Goal: Transaction & Acquisition: Purchase product/service

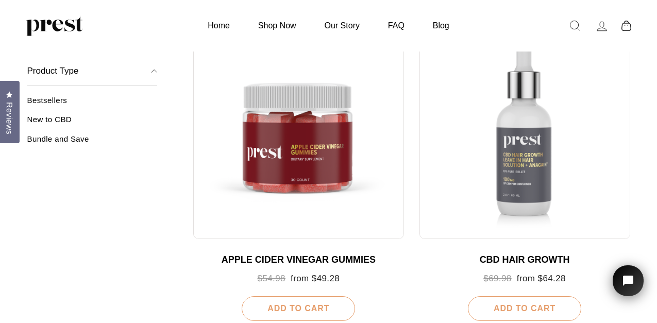
scroll to position [783, 0]
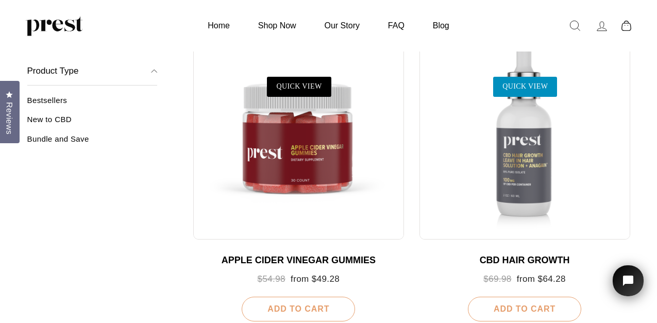
click at [530, 87] on link "QUICK VIEW" at bounding box center [525, 87] width 64 height 20
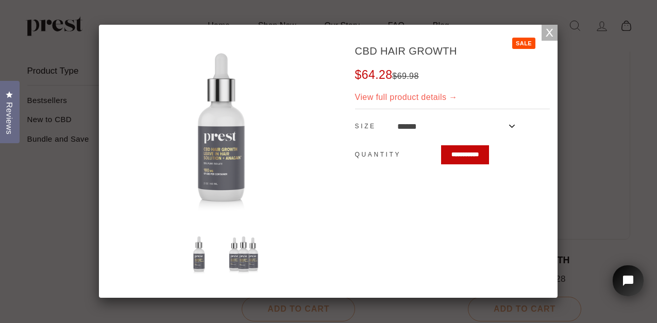
click at [400, 99] on link "View full product details →" at bounding box center [406, 97] width 103 height 9
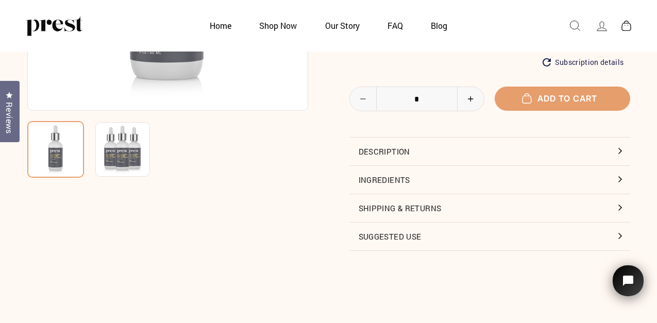
scroll to position [235, 0]
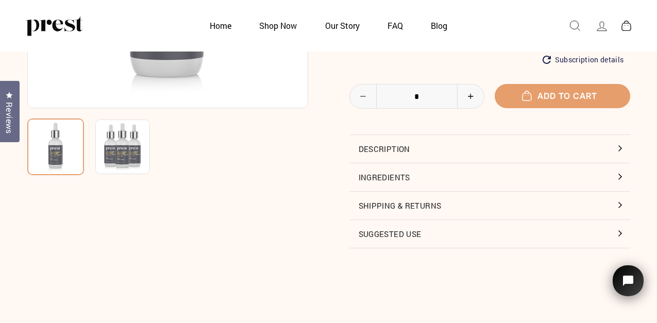
click at [620, 145] on button "Description" at bounding box center [489, 149] width 281 height 28
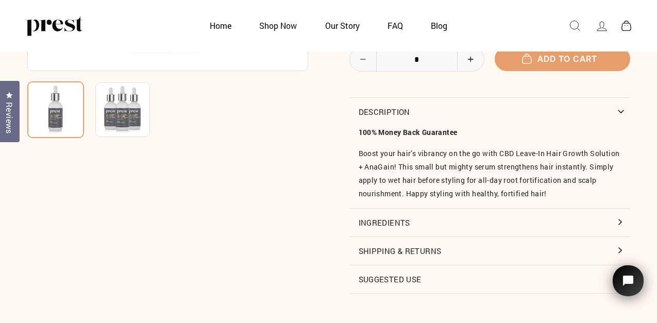
scroll to position [279, 0]
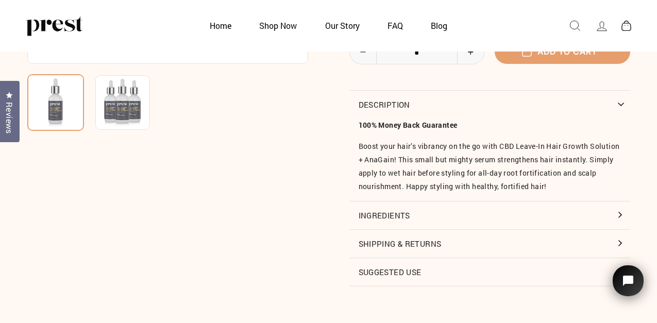
click at [619, 226] on button "Ingredients" at bounding box center [489, 215] width 281 height 28
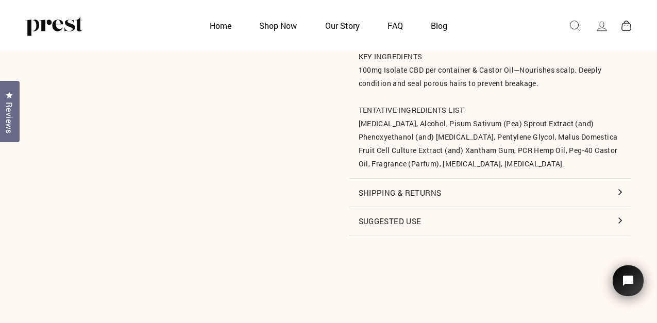
scroll to position [460, 0]
click at [622, 232] on button "Suggested Use" at bounding box center [489, 220] width 281 height 28
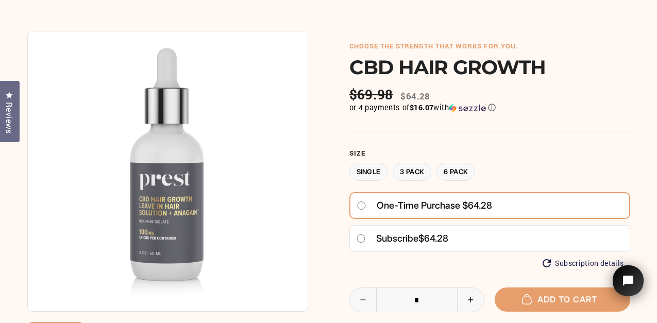
scroll to position [0, 0]
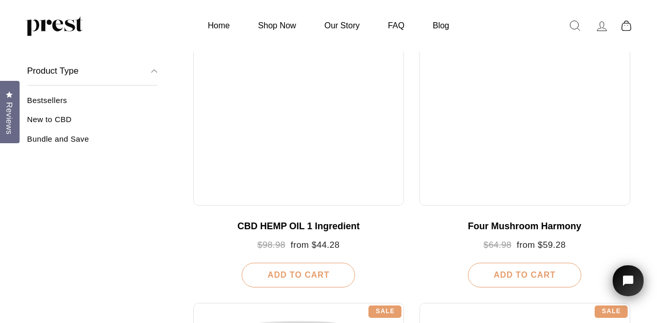
scroll to position [203, 0]
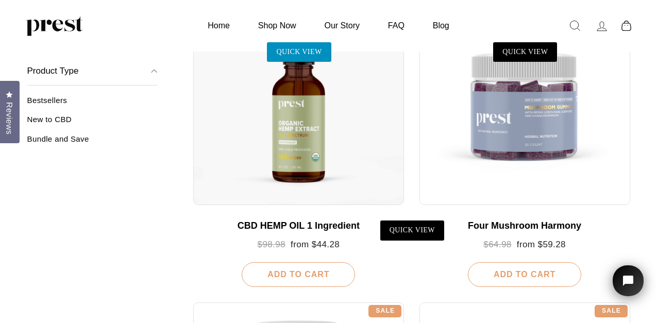
click at [300, 48] on link "QUICK VIEW" at bounding box center [299, 52] width 64 height 20
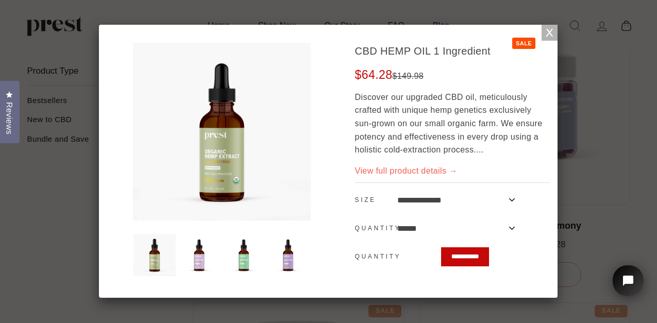
click at [458, 170] on div "View full product details →" at bounding box center [452, 170] width 195 height 13
click at [455, 170] on link "View full product details →" at bounding box center [406, 170] width 103 height 9
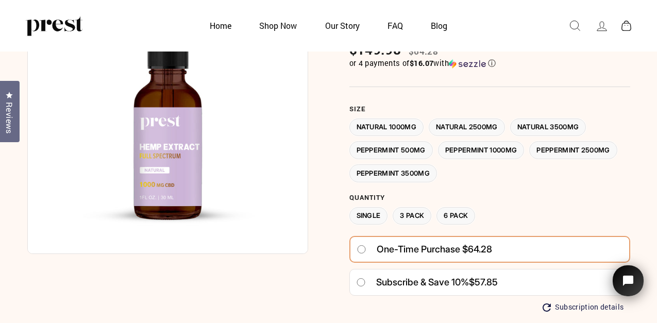
scroll to position [90, 0]
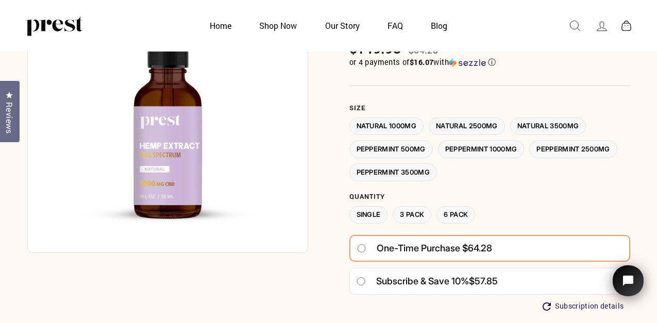
click at [471, 145] on label "Peppermint 1000MG" at bounding box center [481, 149] width 87 height 18
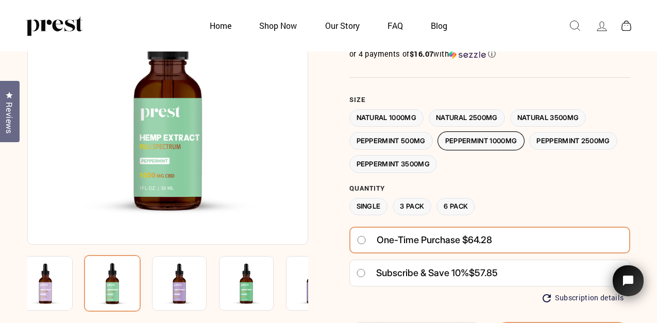
scroll to position [100, 0]
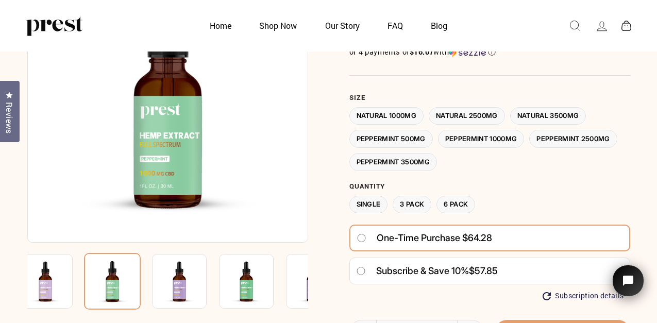
click at [422, 199] on label "3 Pack" at bounding box center [412, 205] width 39 height 18
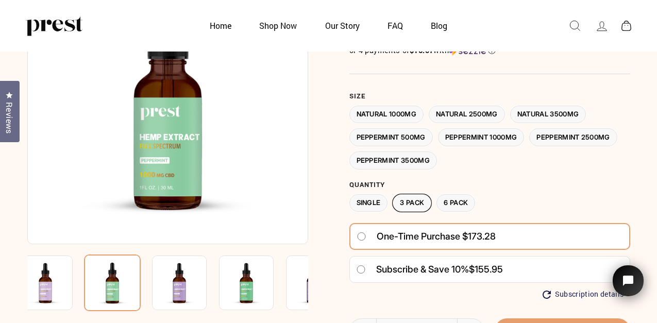
scroll to position [103, 0]
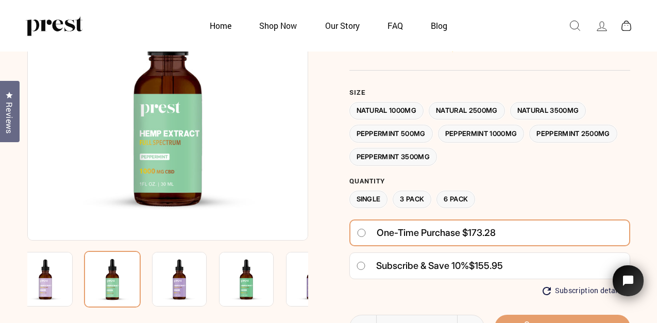
click at [375, 195] on label "Single" at bounding box center [368, 200] width 39 height 18
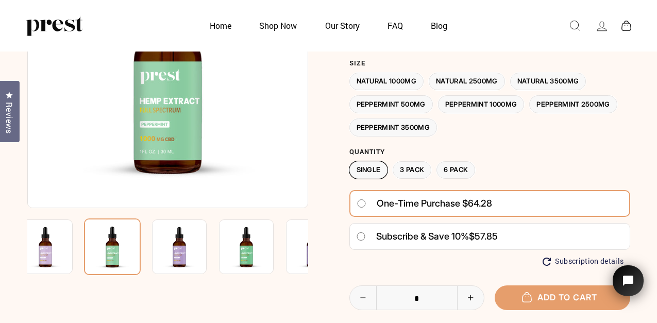
scroll to position [128, 0]
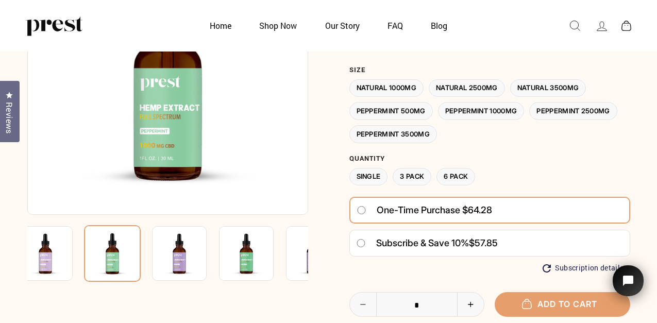
click at [408, 176] on label "3 Pack" at bounding box center [412, 177] width 39 height 18
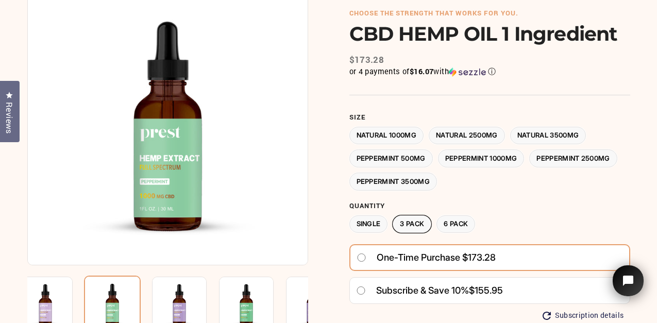
scroll to position [78, 0]
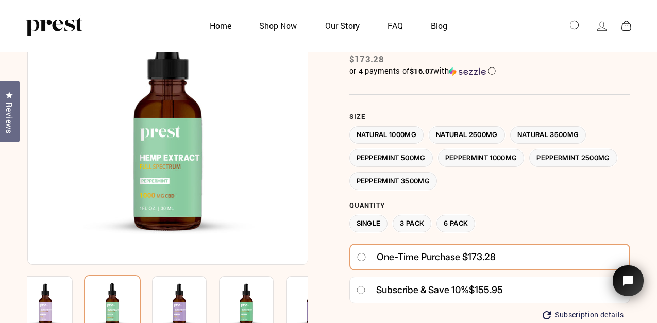
click at [572, 156] on label "Peppermint 2500MG" at bounding box center [573, 158] width 88 height 18
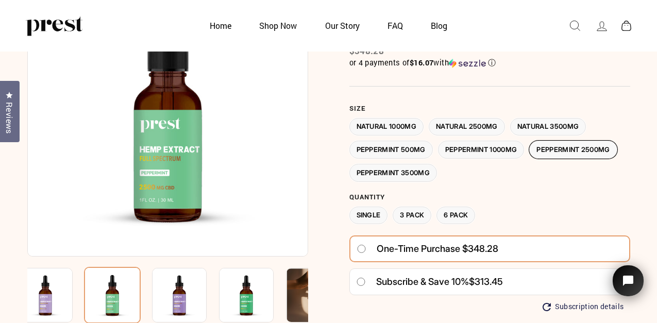
scroll to position [88, 0]
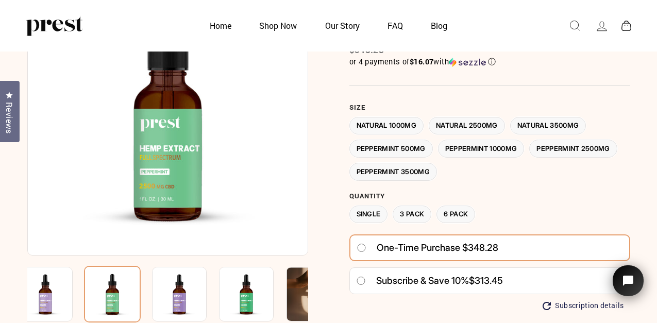
click at [512, 148] on label "Peppermint 1000MG" at bounding box center [481, 149] width 87 height 18
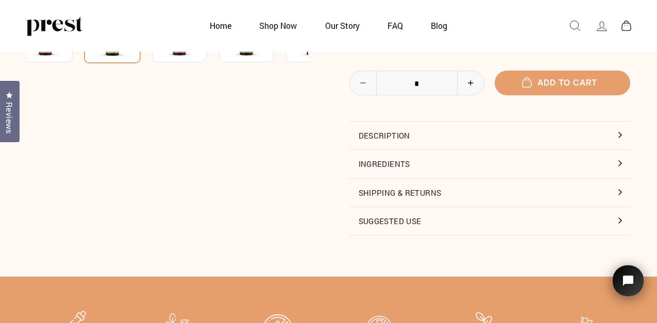
scroll to position [340, 0]
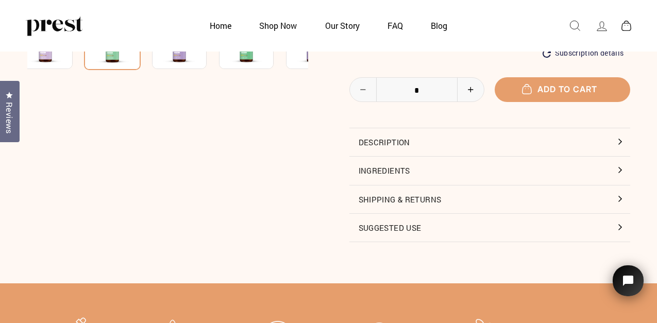
click at [619, 137] on button "Description" at bounding box center [489, 142] width 281 height 28
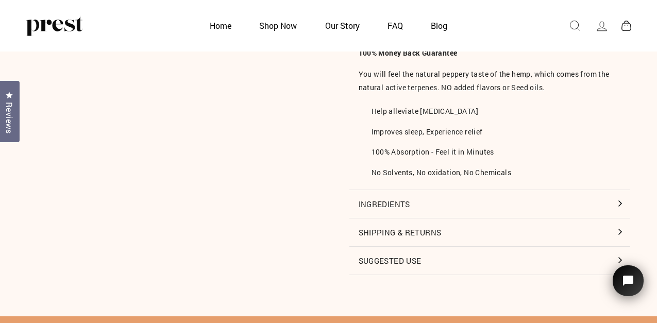
scroll to position [450, 0]
click at [619, 199] on button "Ingredients" at bounding box center [489, 204] width 281 height 28
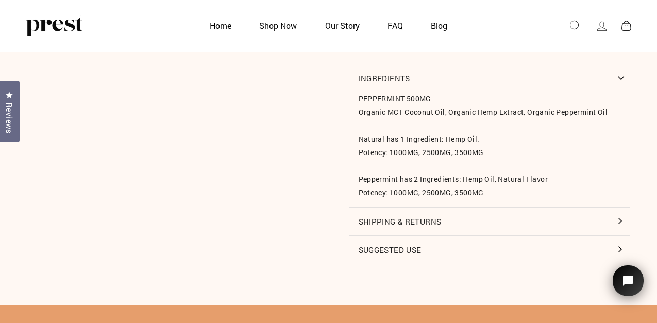
scroll to position [576, 0]
click at [621, 248] on button "Suggested Use" at bounding box center [489, 250] width 281 height 28
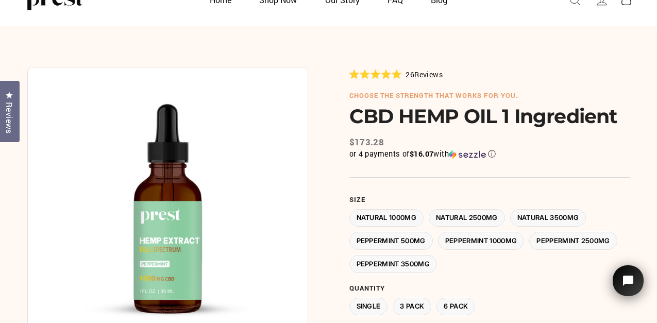
scroll to position [47, 0]
click at [414, 219] on label "Natural 1000MG" at bounding box center [386, 218] width 75 height 18
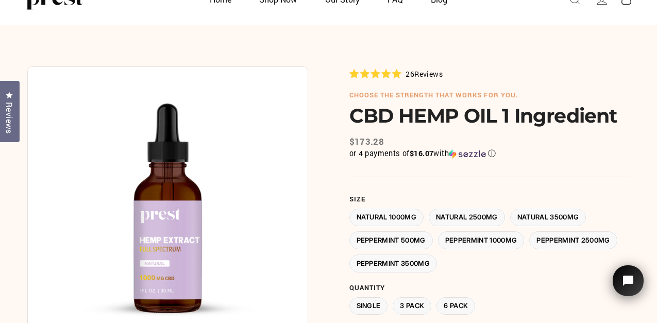
click at [418, 240] on label "Peppermint 500MG" at bounding box center [390, 240] width 83 height 18
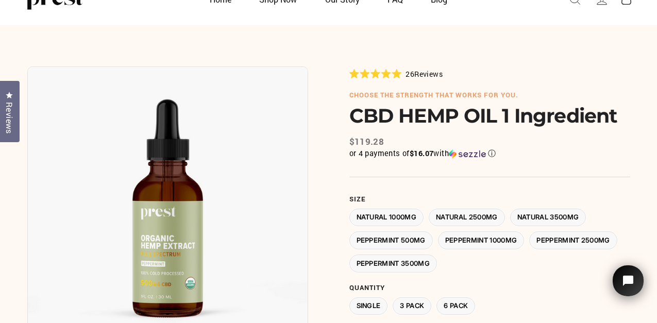
click at [456, 213] on label "Natural 2500MG" at bounding box center [467, 218] width 76 height 18
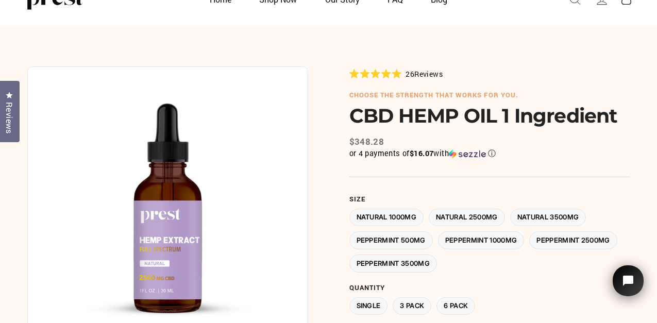
click at [418, 216] on label "Natural 1000MG" at bounding box center [386, 218] width 75 height 18
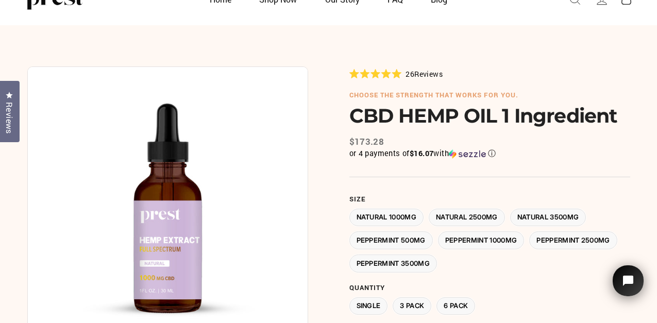
click at [472, 236] on label "Peppermint 1000MG" at bounding box center [481, 240] width 87 height 18
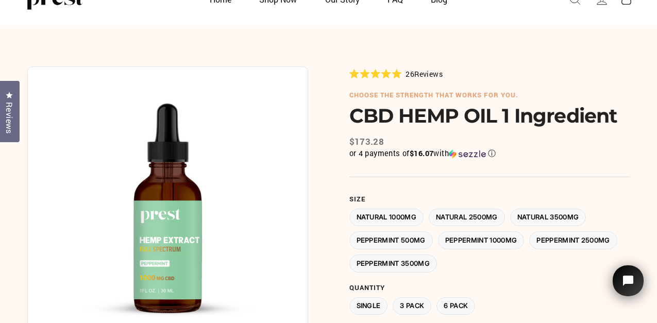
click at [363, 303] on label "Single" at bounding box center [368, 306] width 39 height 18
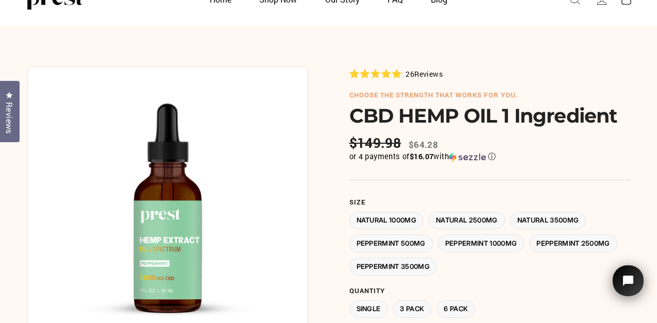
click at [419, 304] on label "3 Pack" at bounding box center [412, 309] width 39 height 18
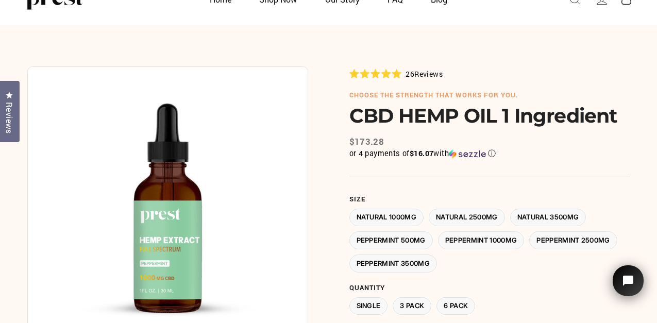
click at [414, 212] on label "Natural 1000MG" at bounding box center [386, 218] width 75 height 18
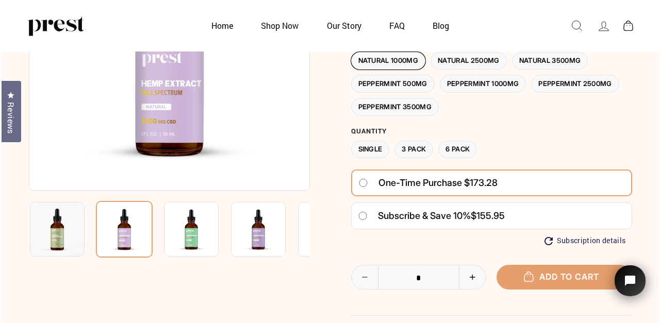
scroll to position [154, 0]
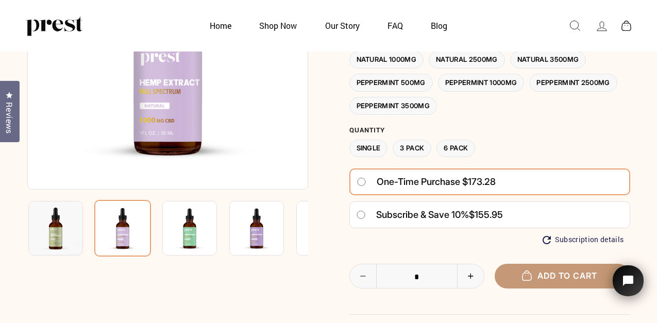
click at [563, 276] on span "Add to cart" at bounding box center [562, 276] width 70 height 10
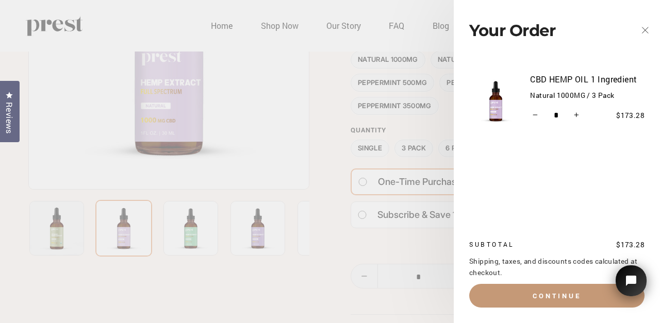
click at [559, 295] on button "Continue" at bounding box center [556, 296] width 175 height 24
